Goal: Task Accomplishment & Management: Complete application form

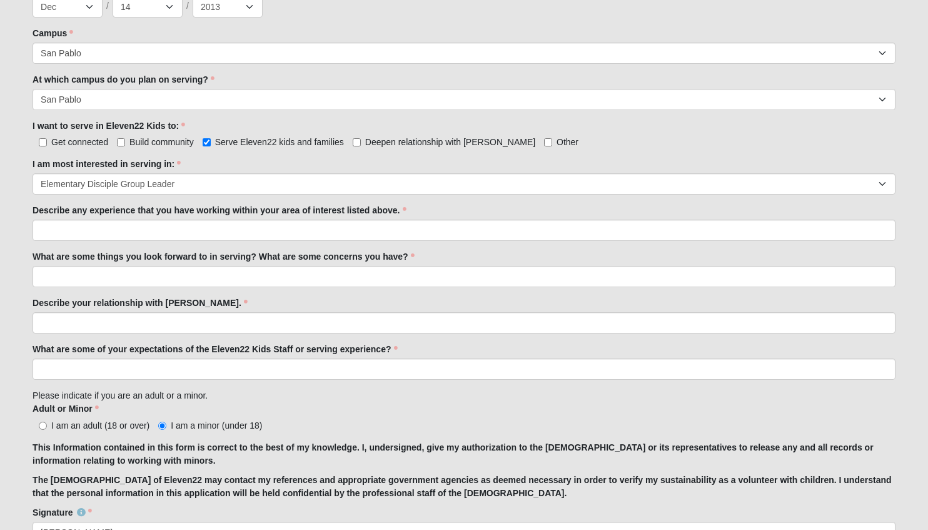
scroll to position [542, 0]
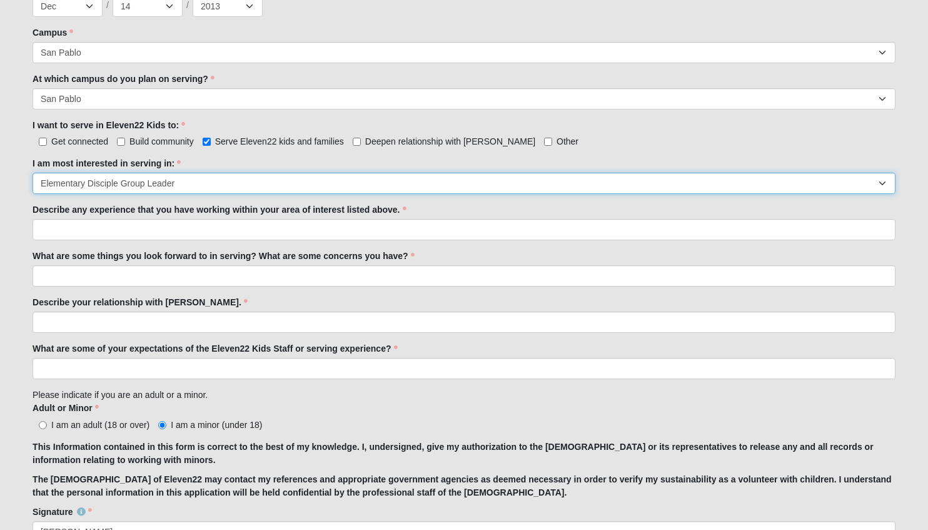
click at [642, 183] on select "Registration Tour Guide Preschool Disciple Group Leader Elementary Disciple Gro…" at bounding box center [464, 183] width 863 height 21
click at [33, 173] on select "Registration Tour Guide Preschool Disciple Group Leader Elementary Disciple Gro…" at bounding box center [464, 183] width 863 height 21
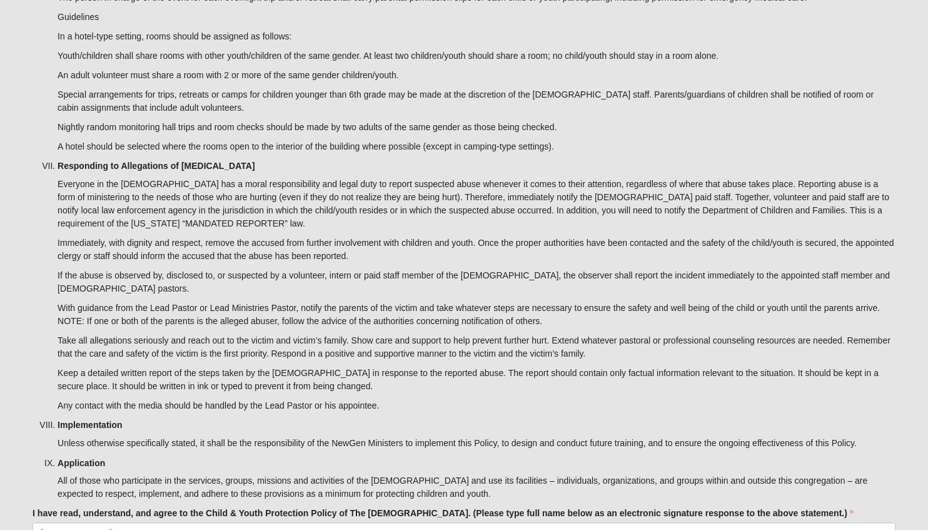
scroll to position [3470, 0]
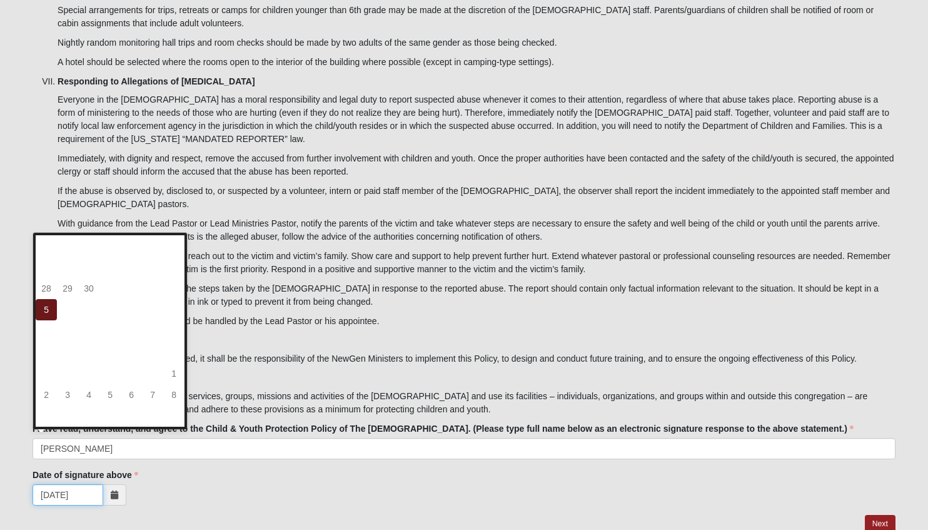
click at [60, 368] on input "[DATE]" at bounding box center [68, 494] width 71 height 21
click at [64, 310] on td "6" at bounding box center [67, 309] width 21 height 21
type input "[DATE]"
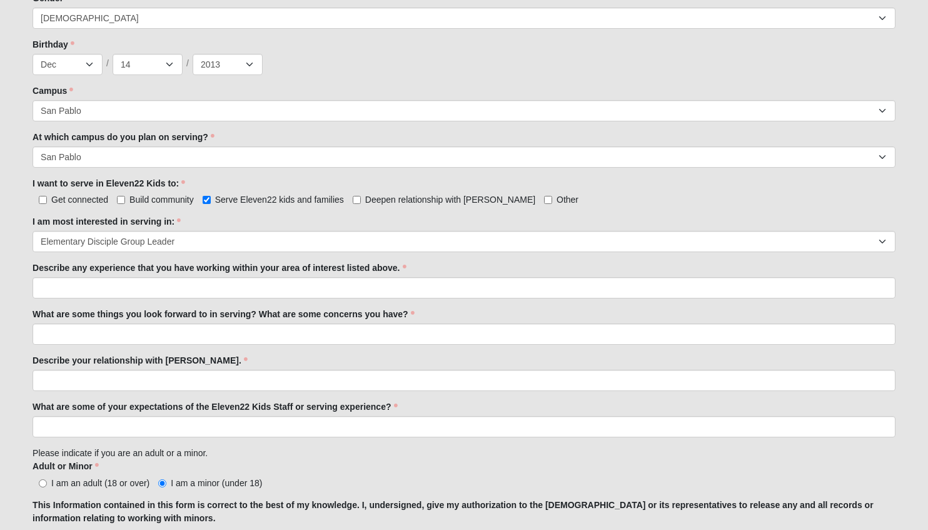
scroll to position [489, 0]
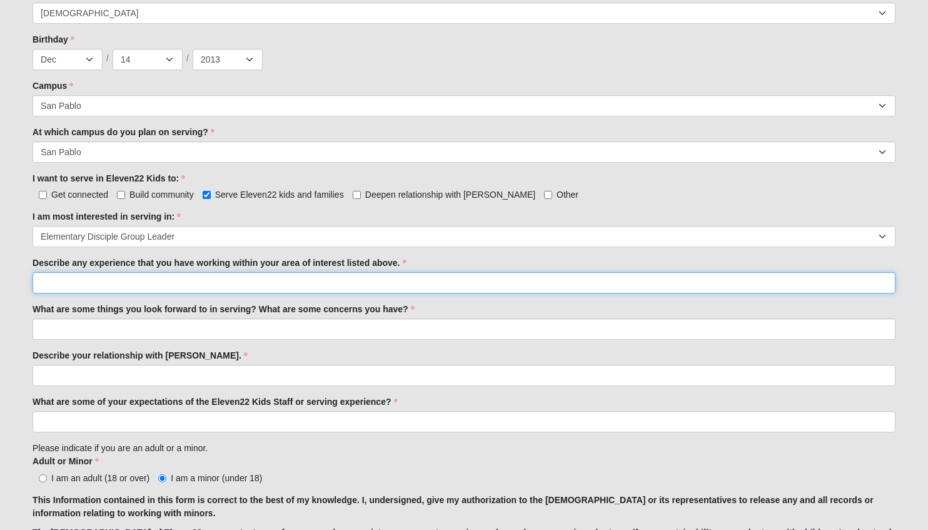
click at [583, 289] on input "Describe any experience that you have working within your area of interest list…" at bounding box center [464, 282] width 863 height 21
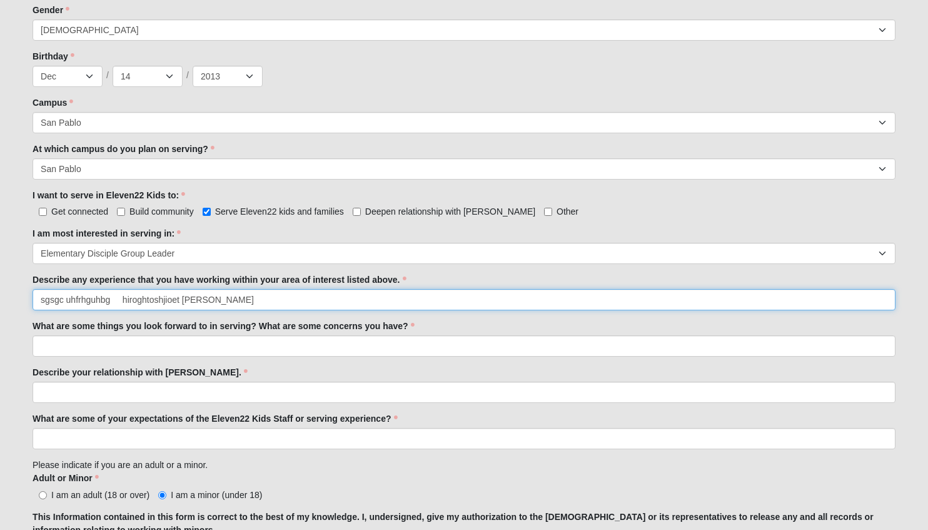
scroll to position [471, 0]
type input "s"
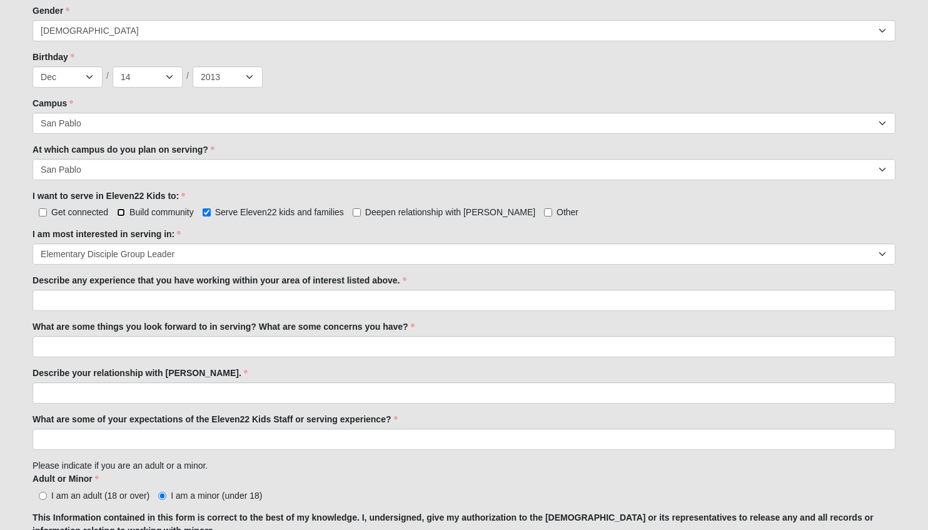
click at [121, 211] on input "Build community" at bounding box center [121, 212] width 8 height 8
checkbox input "true"
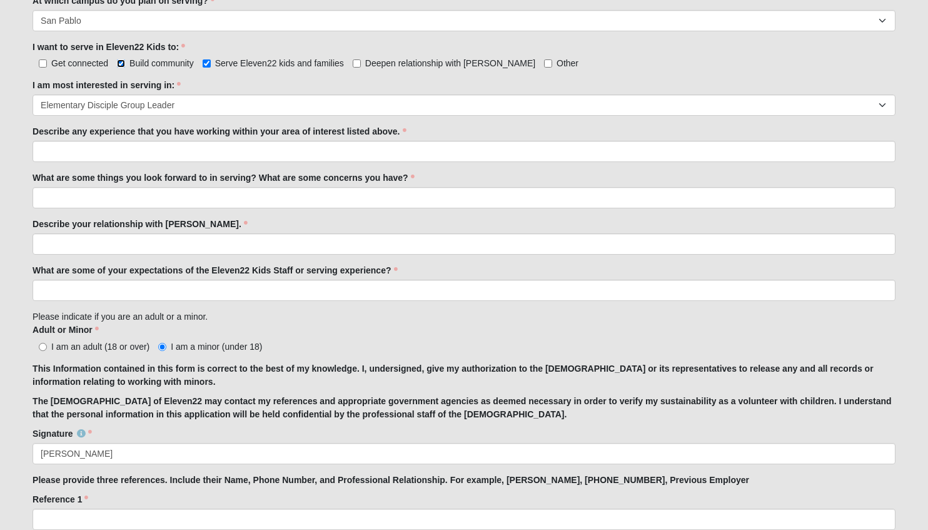
scroll to position [631, 0]
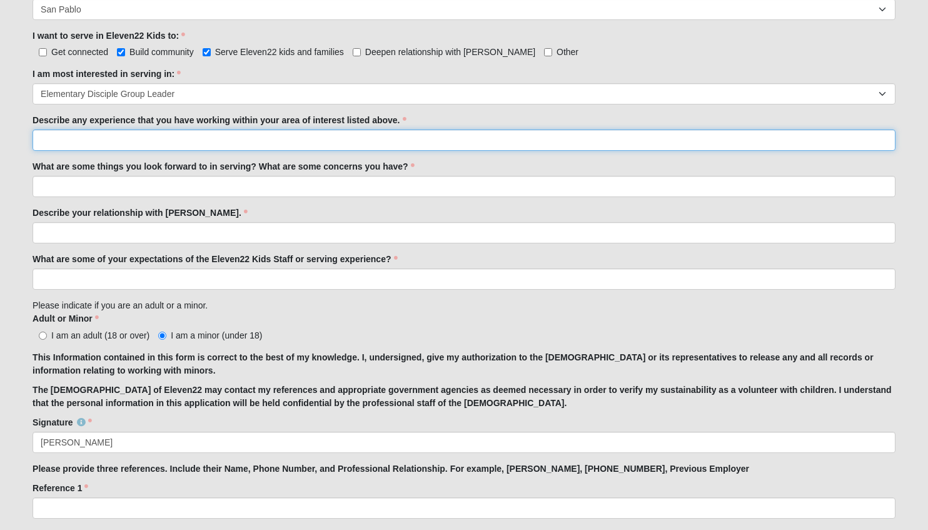
click at [521, 131] on input "Describe any experience that you have working within your area of interest list…" at bounding box center [464, 139] width 863 height 21
type input "L"
click at [109, 141] on input "I babysit my next door nei" at bounding box center [464, 139] width 863 height 21
click at [239, 139] on input "I babysit my next door neiordar" at bounding box center [464, 139] width 863 height 21
click at [211, 133] on input "I babysit my next door [PERSON_NAME]" at bounding box center [464, 139] width 863 height 21
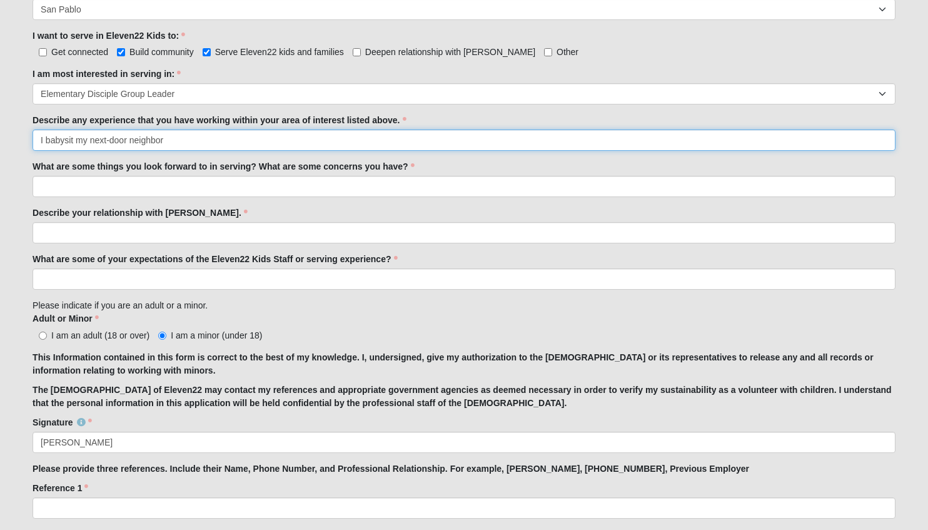
click at [189, 139] on input "I babysit my next-door neighbor" at bounding box center [464, 139] width 863 height 21
type input "I babysit my next-door neighbor that is in 1st grade."
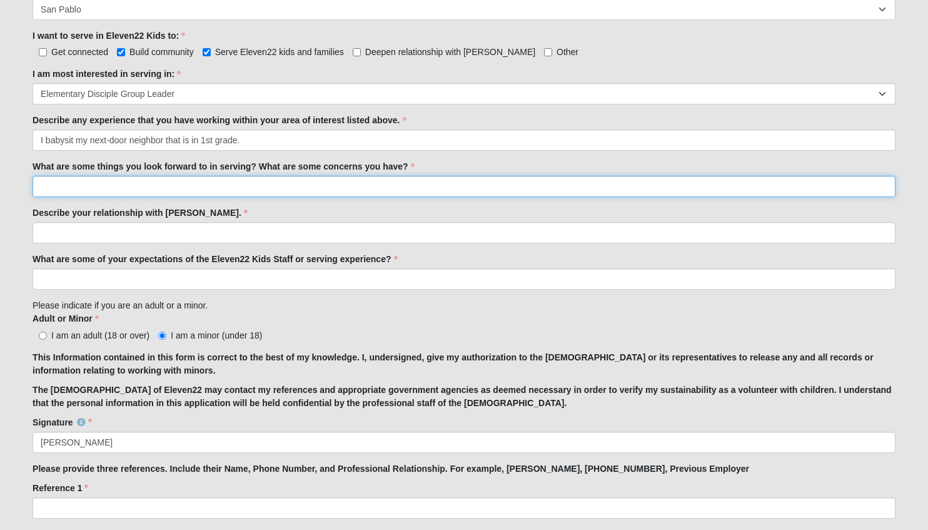
click at [185, 186] on input "What are some things you look forward to in serving? What are some concerns you…" at bounding box center [464, 186] width 863 height 21
click at [276, 181] on input "I am looking forward to help elementary kids grow and" at bounding box center [464, 186] width 863 height 21
click at [403, 188] on input "I am looking forward to help elementary kids grow and deepen a relationship wit…" at bounding box center [464, 186] width 863 height 21
click at [476, 183] on input "I am looking forward to help elementary kids grow and deepen a relationship wit…" at bounding box center [464, 186] width 863 height 21
type input "I am looking forward to help elementary kids grow and deepen a relationship wit…"
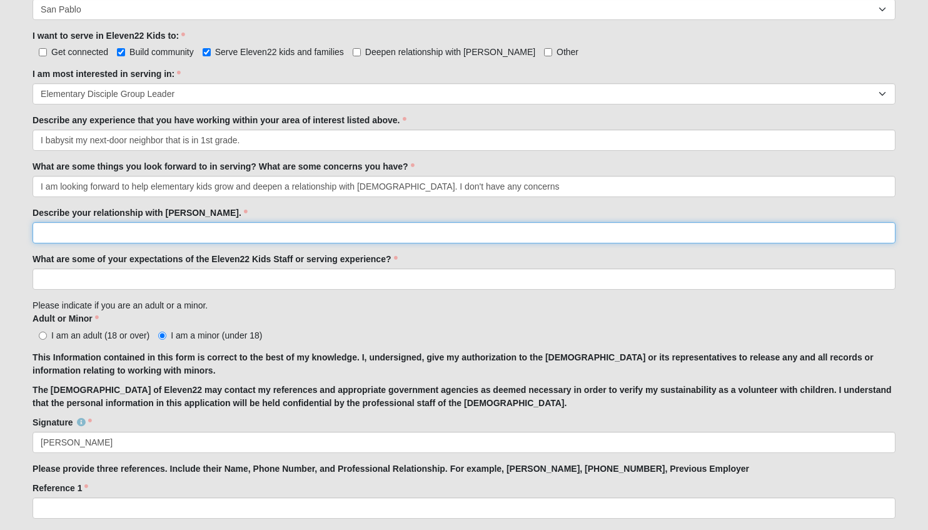
click at [330, 234] on input "Describe your relationship with [PERSON_NAME]." at bounding box center [464, 232] width 863 height 21
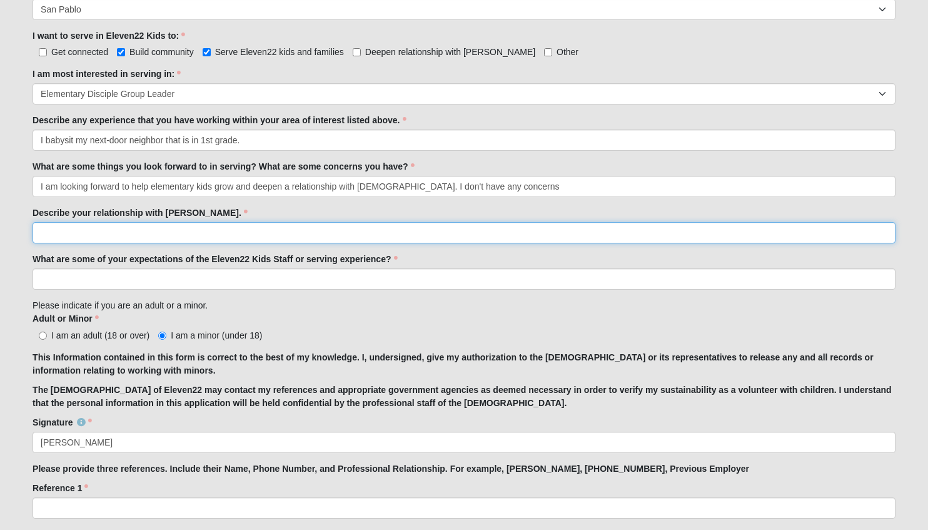
click at [642, 234] on input "Describe your relationship with [PERSON_NAME]." at bounding box center [464, 232] width 863 height 21
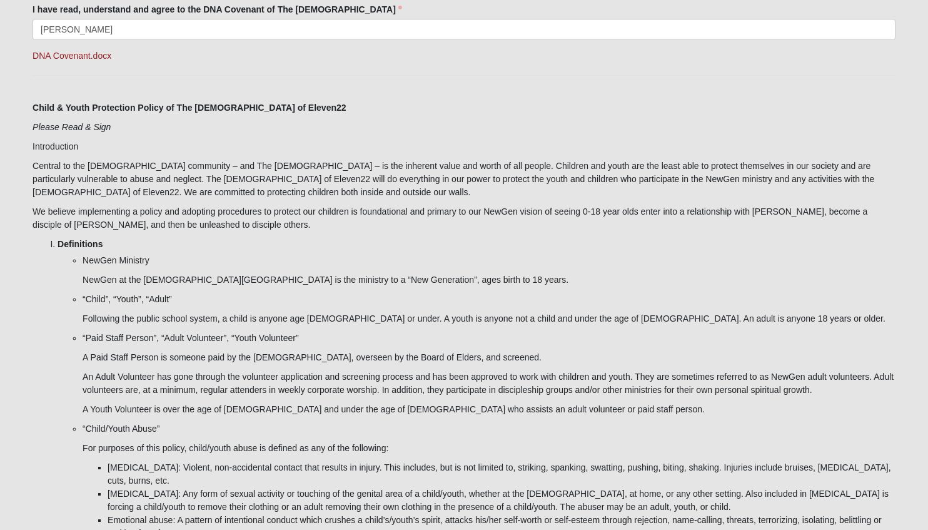
scroll to position [1303, 0]
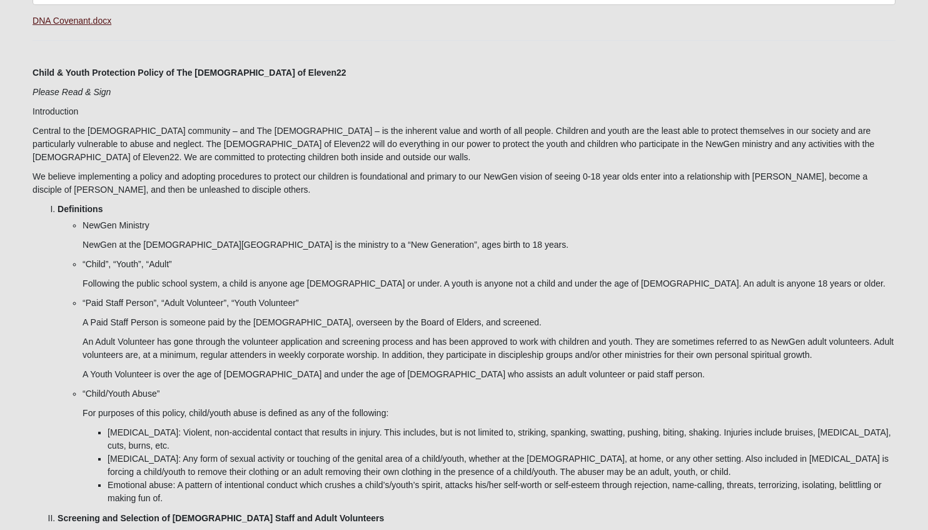
click at [91, 23] on p "DNA Covenant.docx" at bounding box center [464, 20] width 863 height 13
drag, startPoint x: 91, startPoint y: 23, endPoint x: 76, endPoint y: 23, distance: 14.4
click at [76, 23] on link "DNA Covenant.docx" at bounding box center [72, 21] width 79 height 10
click at [189, 21] on p "DNA Covenant.docx" at bounding box center [464, 20] width 863 height 13
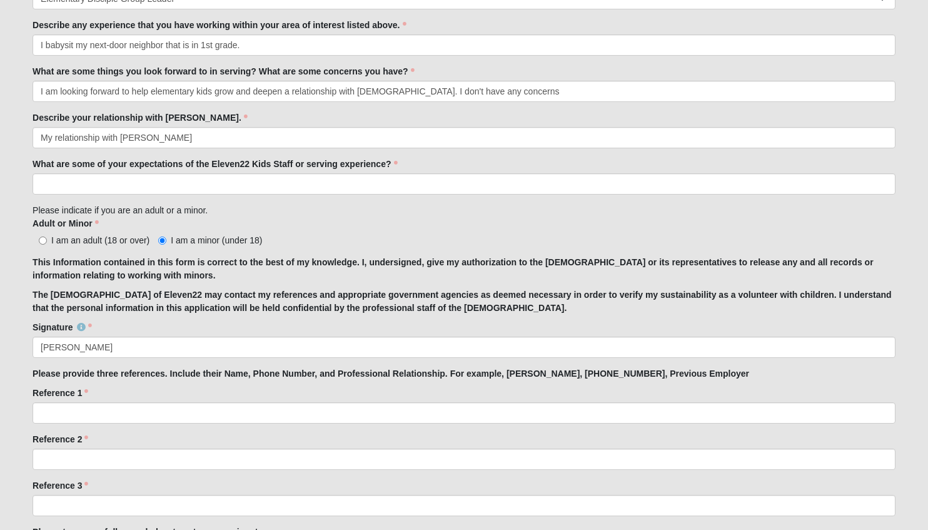
scroll to position [730, 0]
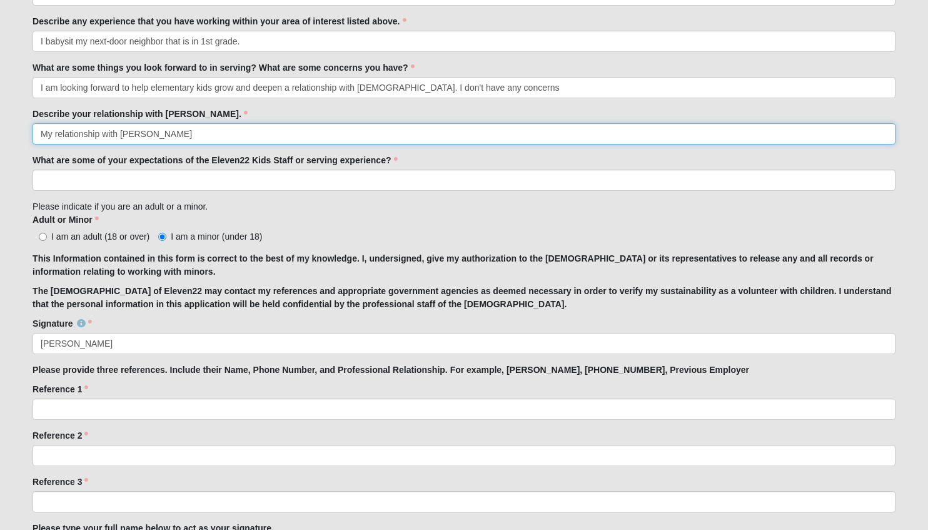
click at [323, 136] on input "My relationship with [PERSON_NAME]" at bounding box center [464, 133] width 863 height 21
click at [335, 129] on input "My relationship with [PERSON_NAME] is really good" at bounding box center [464, 133] width 863 height 21
click at [344, 126] on input "My relationship with [PERSON_NAME] is really good" at bounding box center [464, 133] width 863 height 21
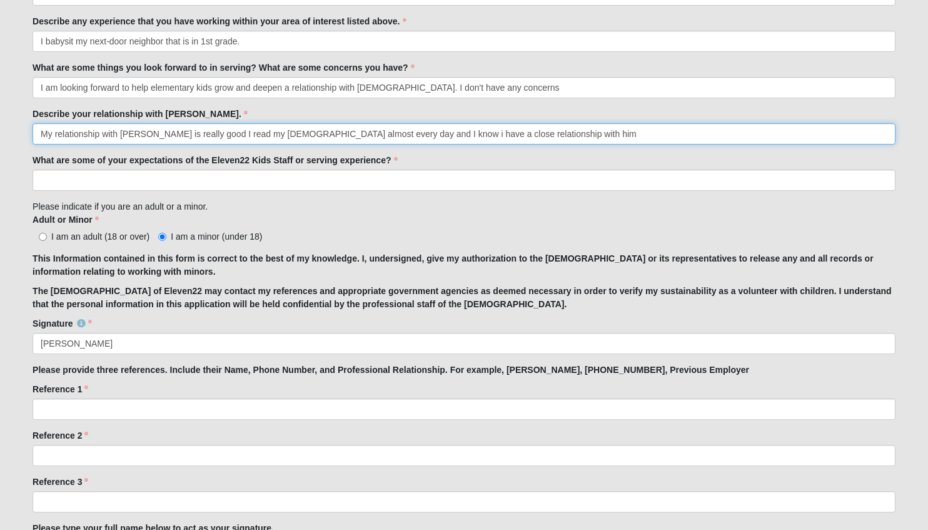
click at [370, 136] on input "My relationship with [PERSON_NAME] is really good I read my [DEMOGRAPHIC_DATA] …" at bounding box center [464, 133] width 863 height 21
type input "My relationship with [PERSON_NAME] is really good I read my [DEMOGRAPHIC_DATA] …"
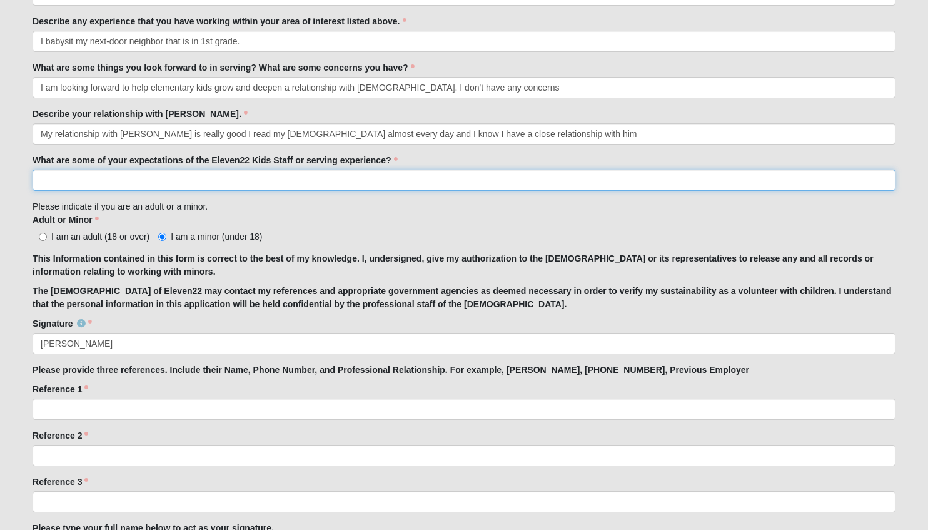
click at [378, 176] on input "What are some of your expectations of the Eleven22 Kids Staff or serving experi…" at bounding box center [464, 179] width 863 height 21
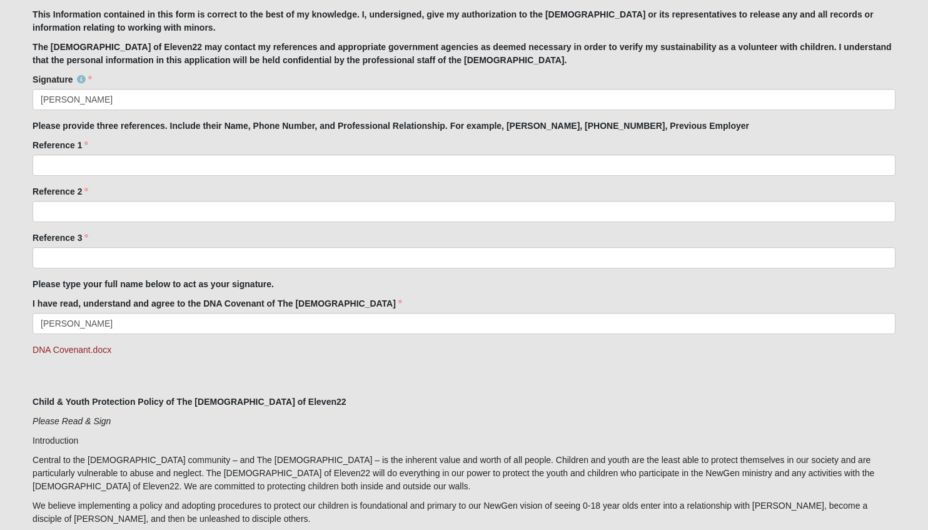
scroll to position [969, 0]
